Goal: Transaction & Acquisition: Purchase product/service

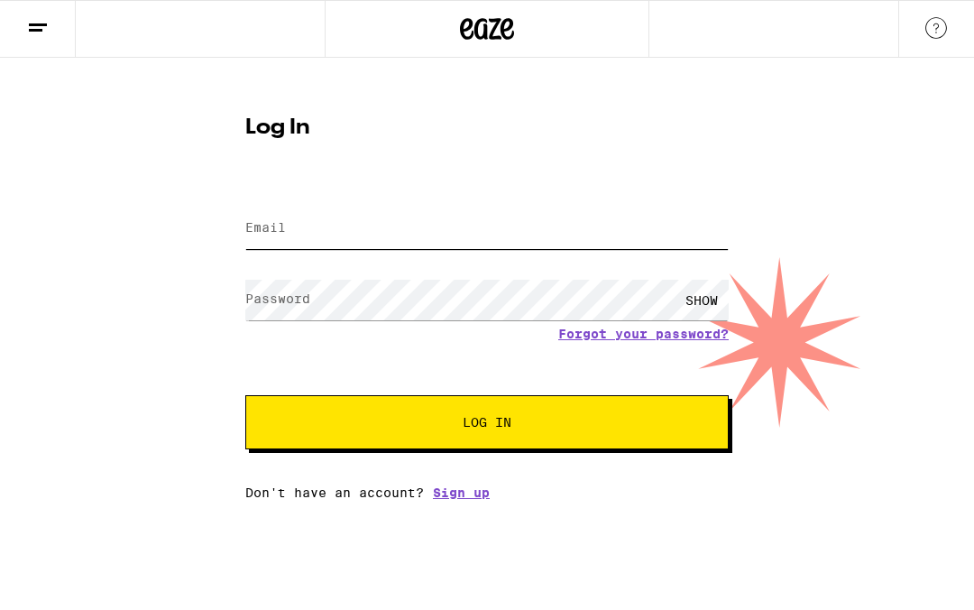
click at [501, 220] on input "Email" at bounding box center [486, 228] width 483 height 41
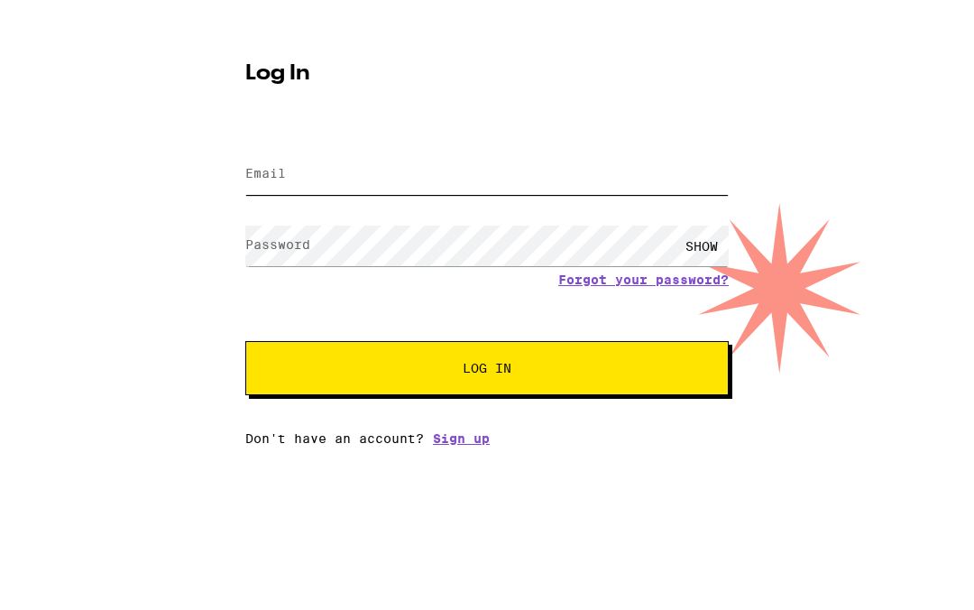
type input "[EMAIL_ADDRESS][DOMAIN_NAME]"
click at [487, 395] on button "Log In" at bounding box center [486, 422] width 483 height 54
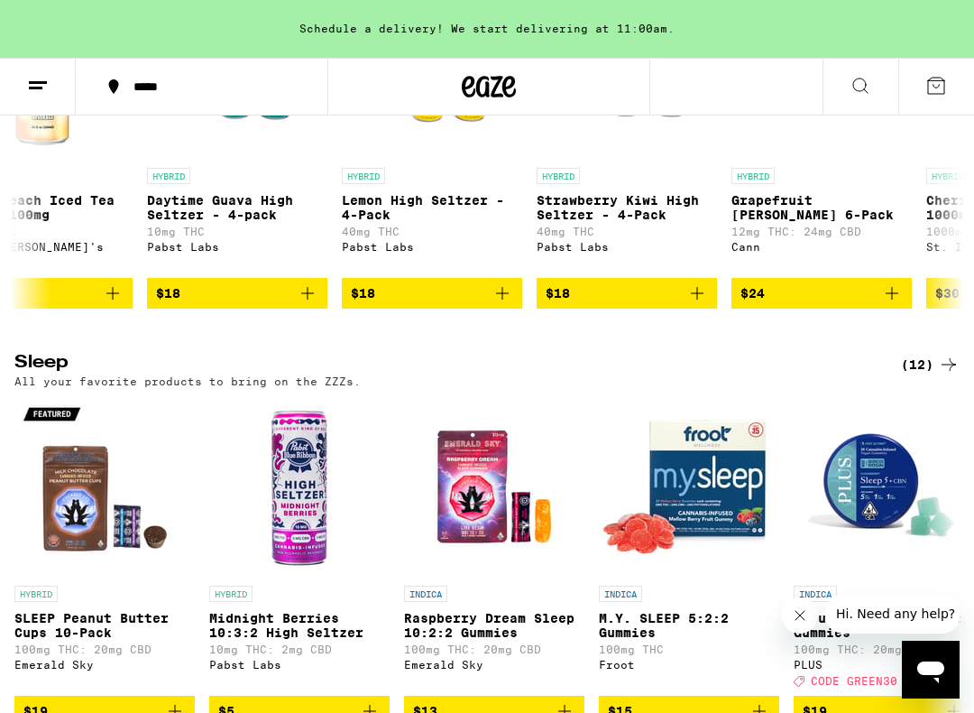
scroll to position [0, 4547]
